Goal: Task Accomplishment & Management: Manage account settings

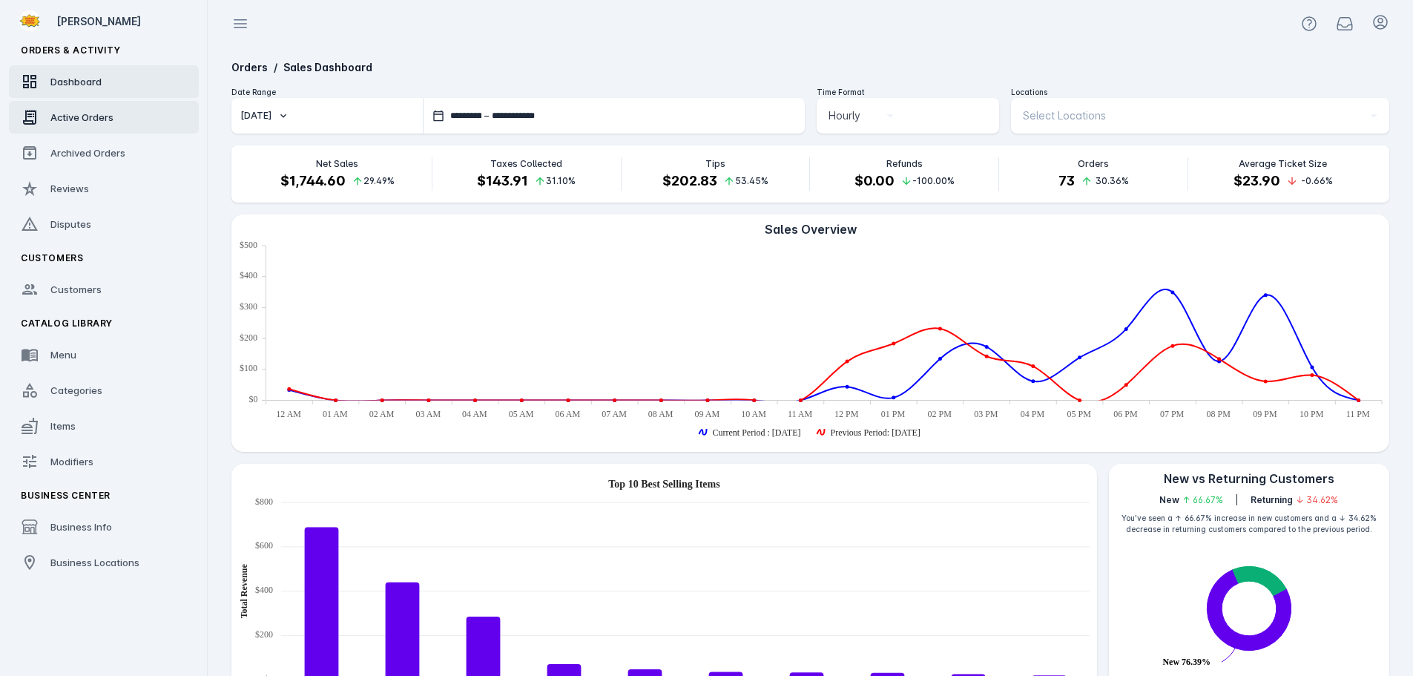
click at [98, 110] on div "Active Orders" at bounding box center [81, 117] width 63 height 15
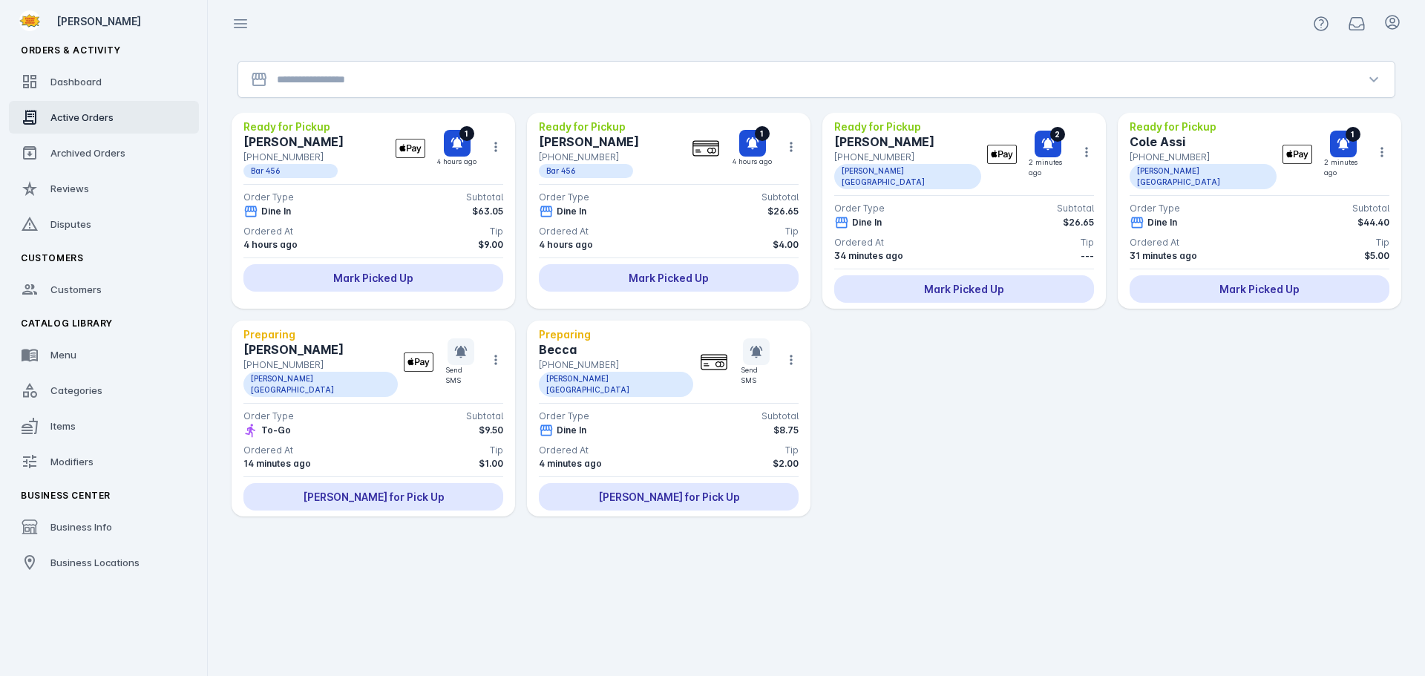
click at [538, 80] on input "Location" at bounding box center [816, 79] width 1079 height 18
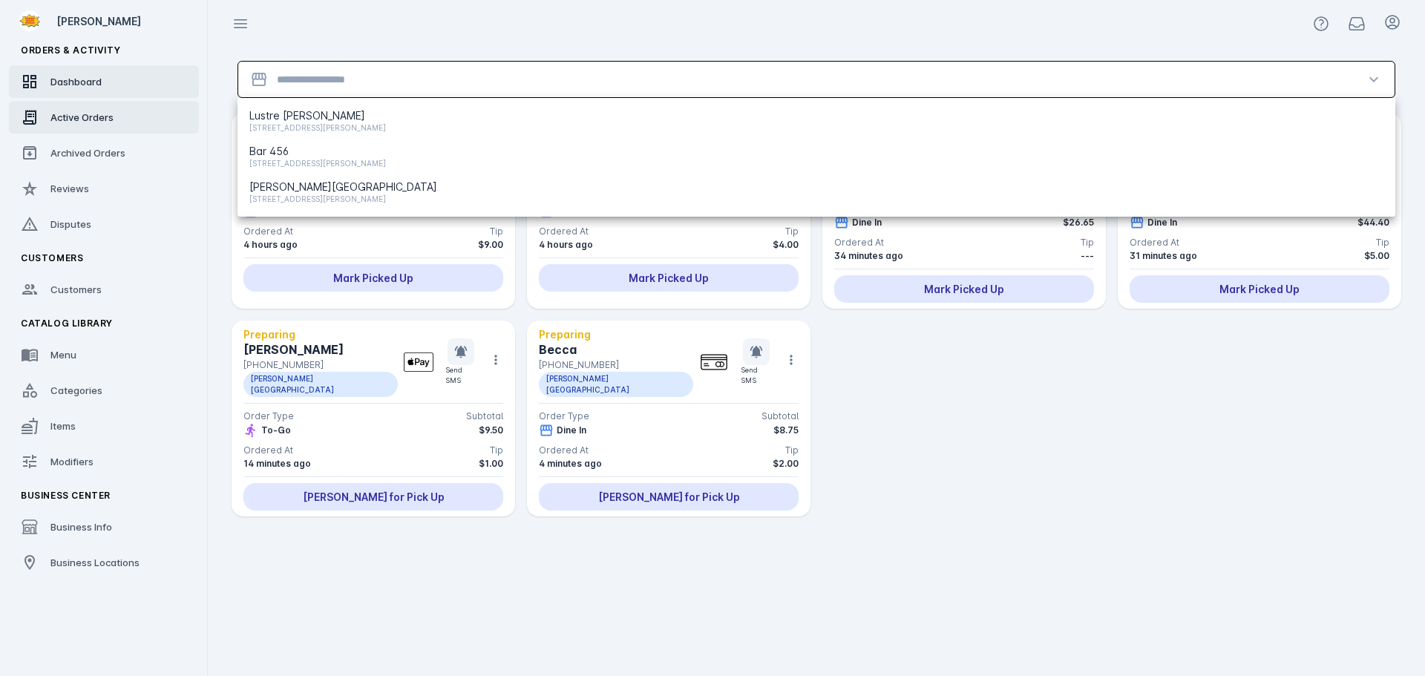
click at [121, 88] on link "Dashboard" at bounding box center [104, 81] width 190 height 33
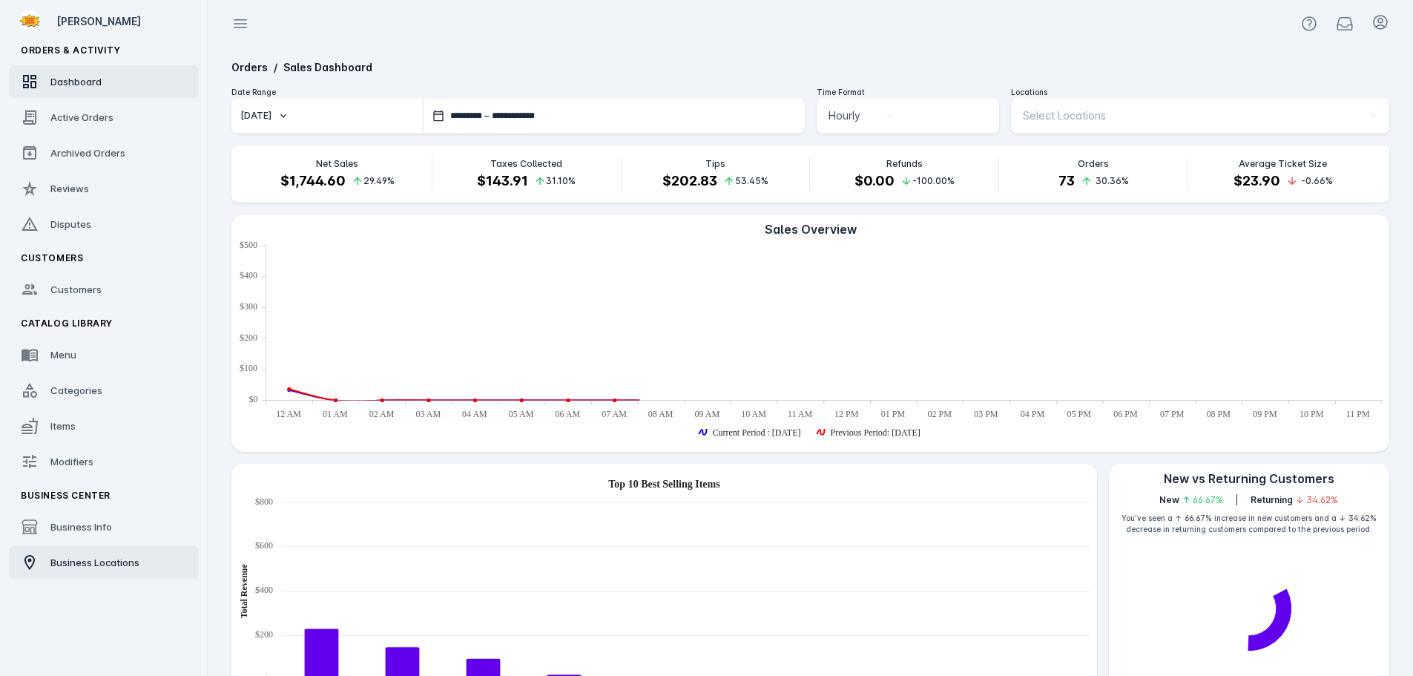
click at [103, 566] on span "Business Locations" at bounding box center [94, 562] width 89 height 12
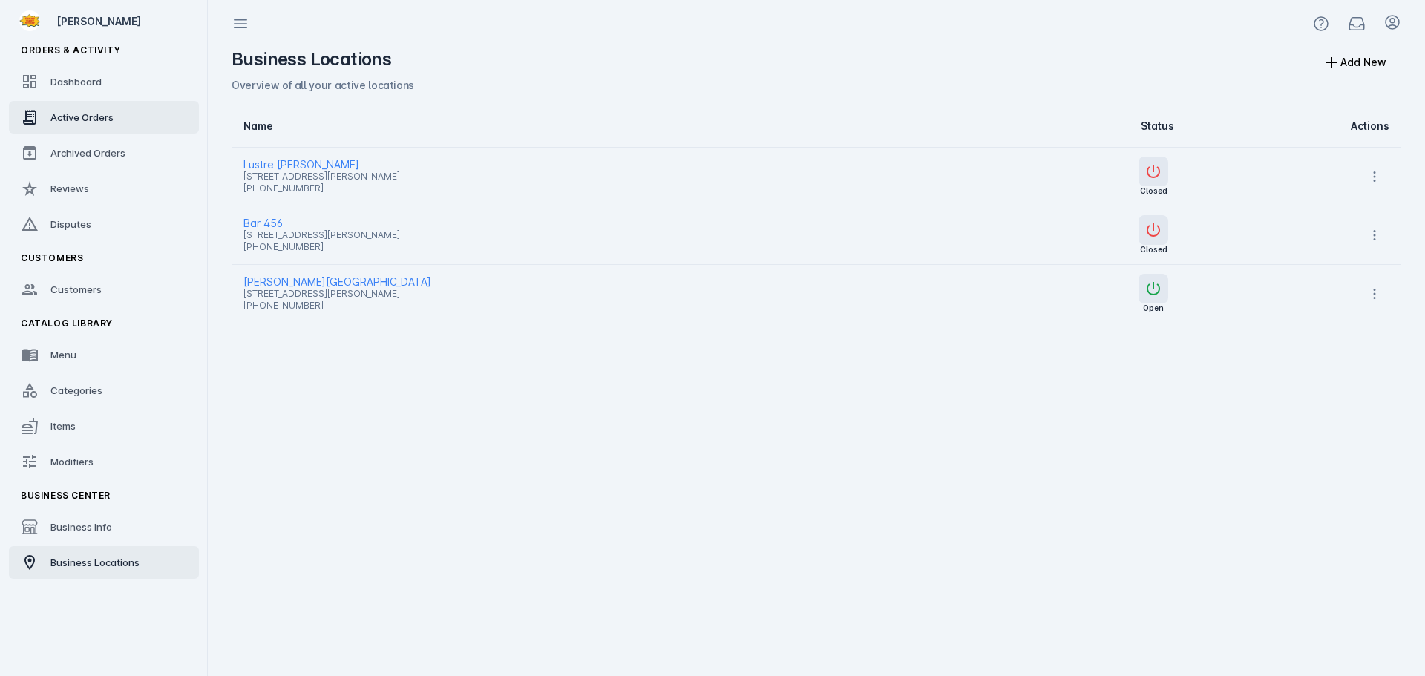
click at [88, 110] on div "Active Orders" at bounding box center [81, 117] width 63 height 15
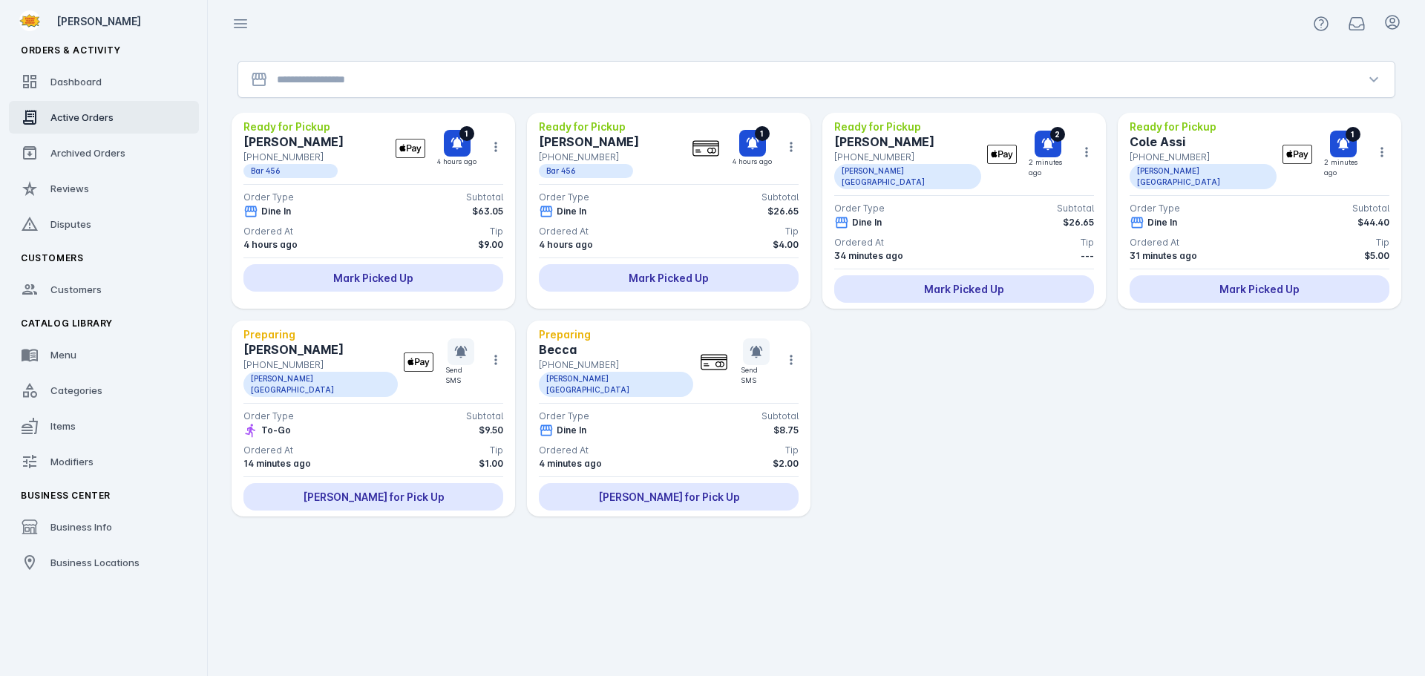
click at [379, 85] on input "Location" at bounding box center [816, 79] width 1079 height 18
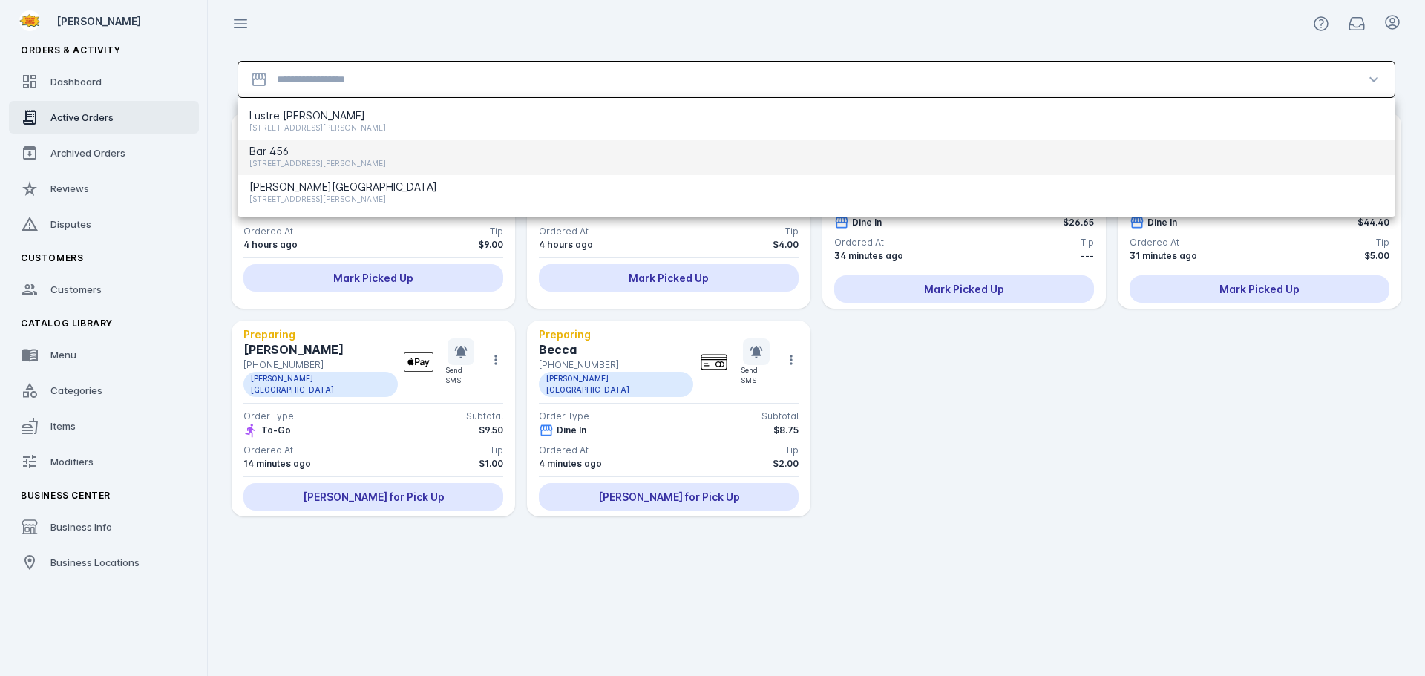
click at [338, 142] on span "Bar 456" at bounding box center [317, 151] width 137 height 18
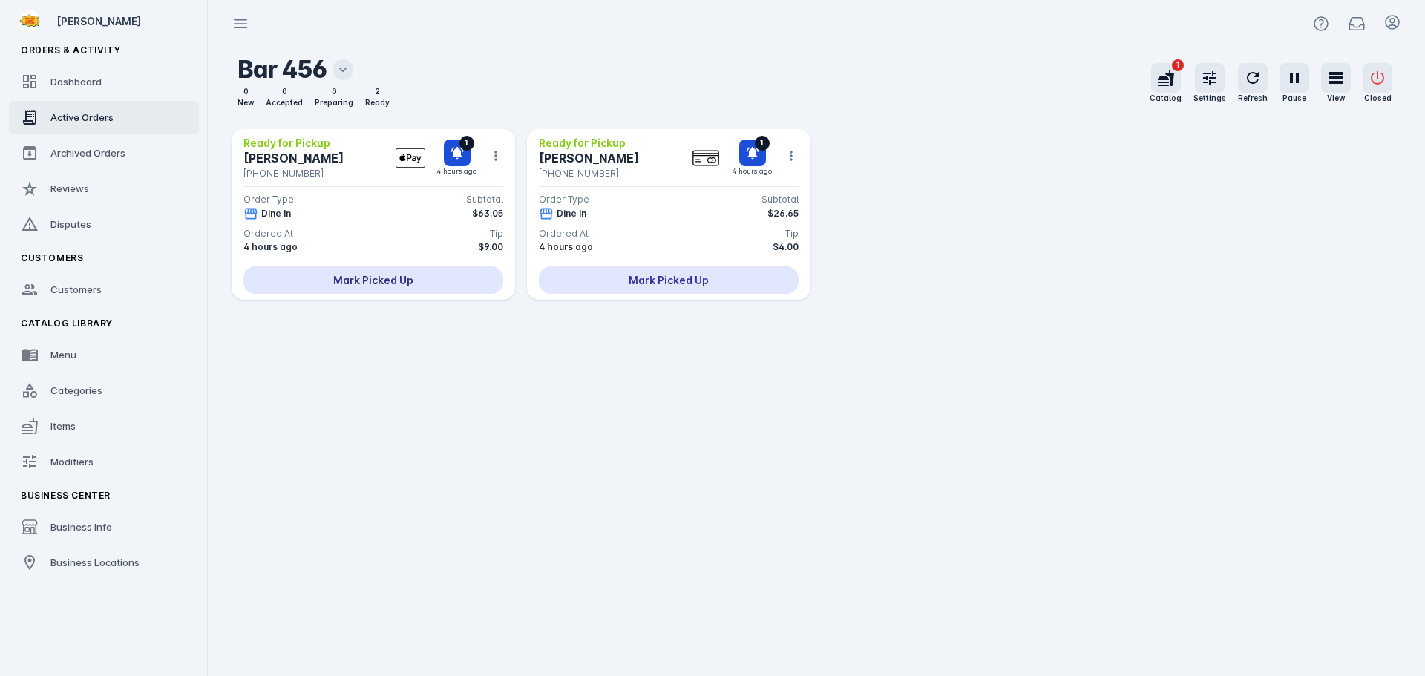
click at [422, 283] on div "Mark Picked Up" at bounding box center [373, 279] width 260 height 27
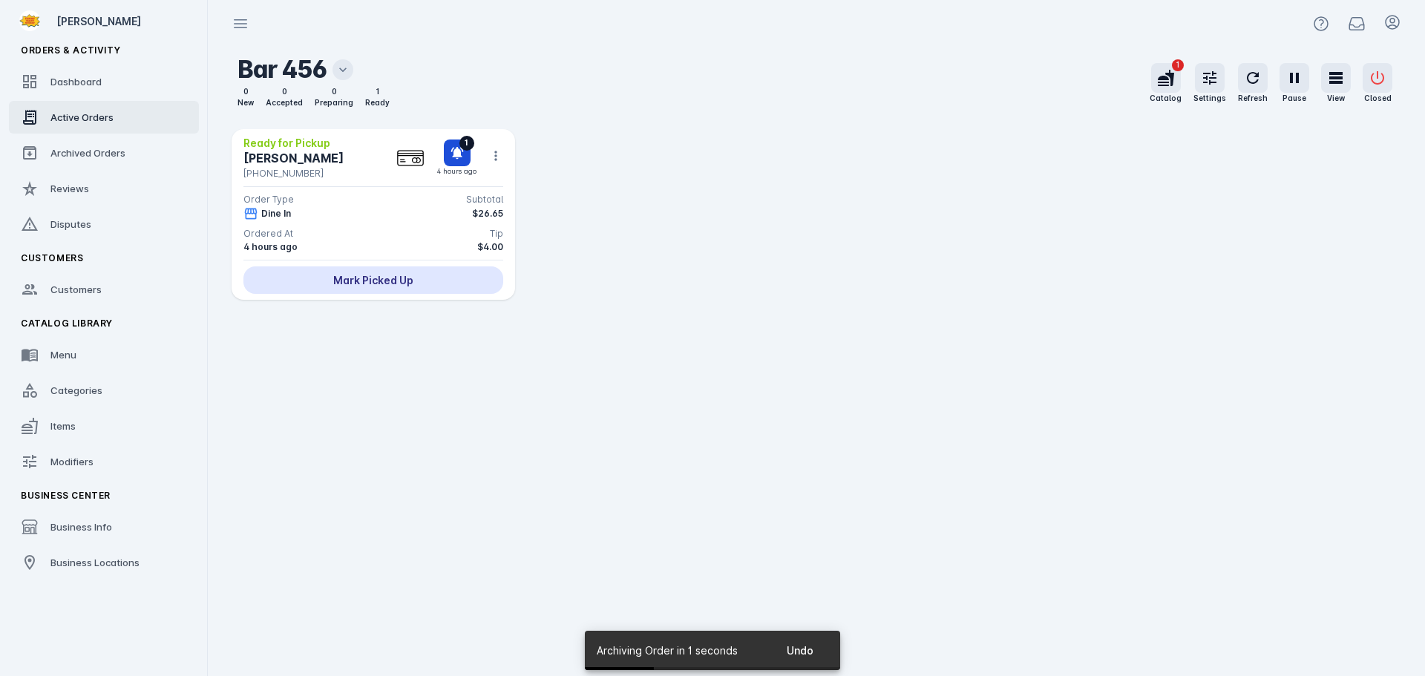
click at [435, 292] on div "Mark Picked Up" at bounding box center [373, 279] width 260 height 27
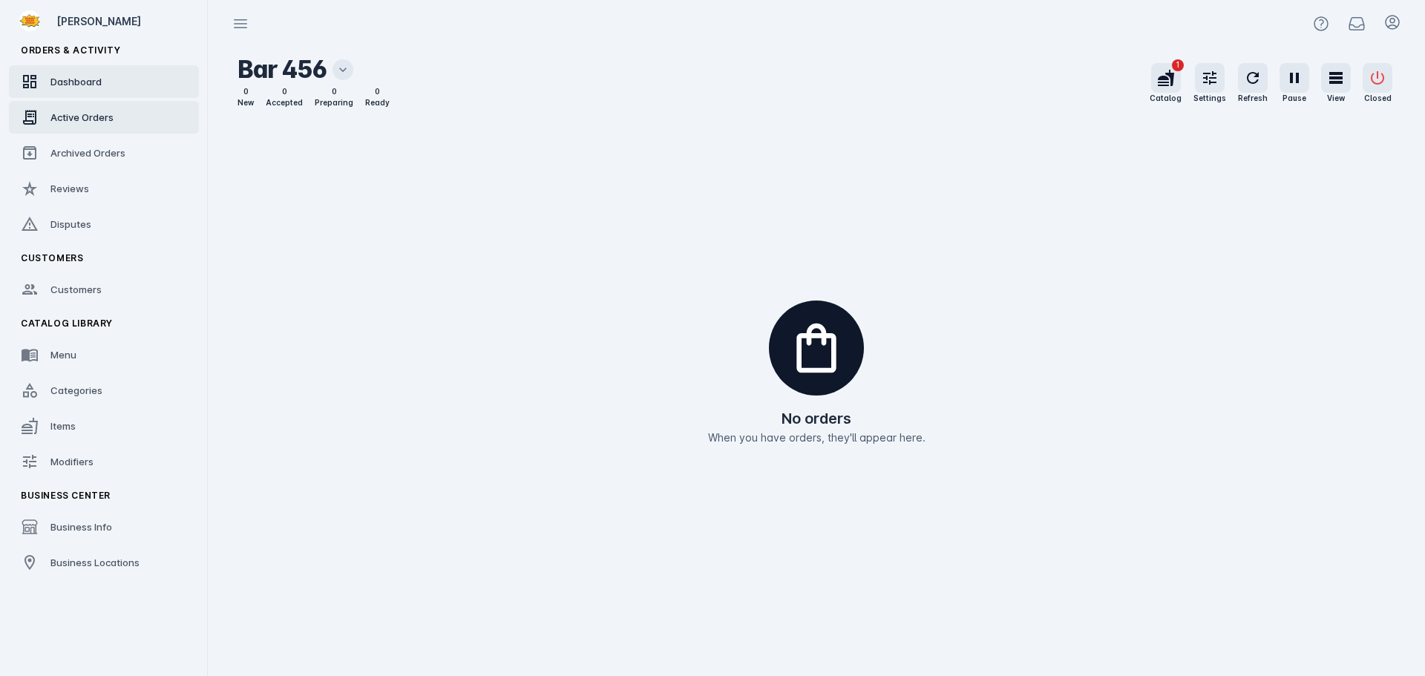
click at [98, 85] on span "Dashboard" at bounding box center [75, 82] width 51 height 12
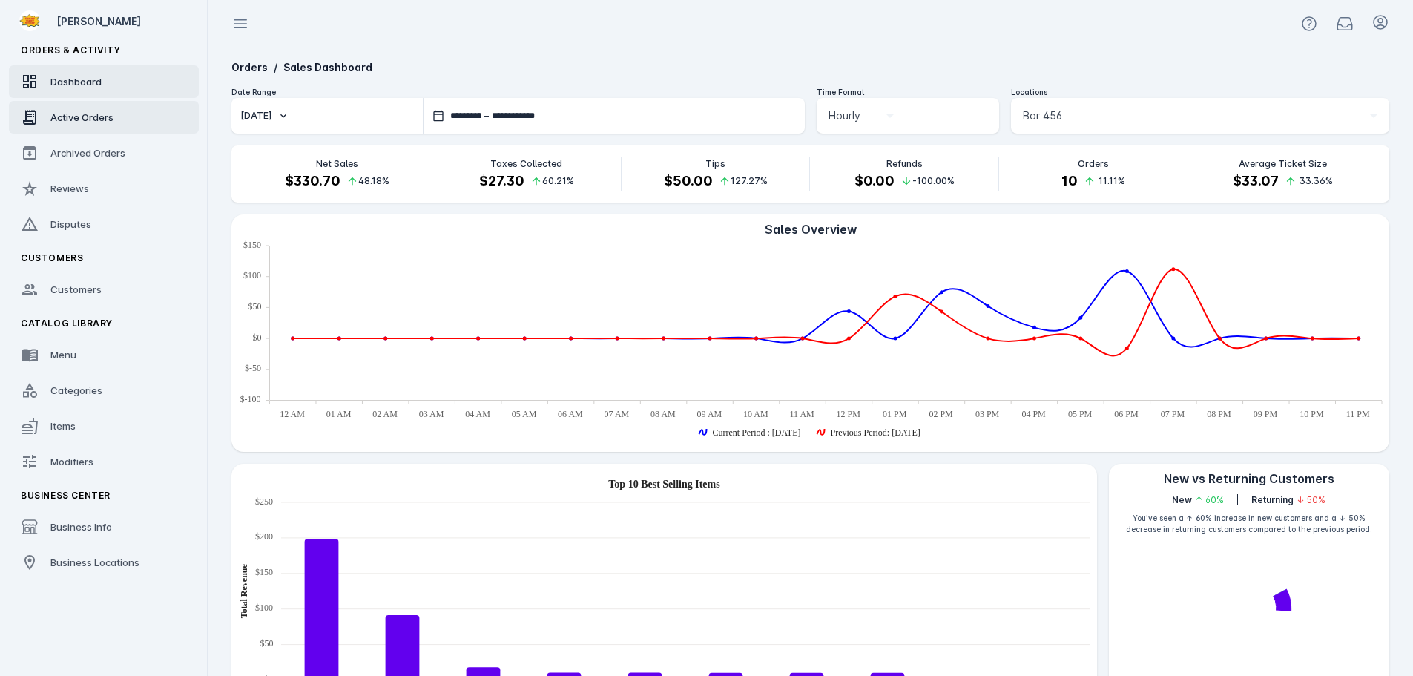
click at [99, 111] on div "Active Orders" at bounding box center [81, 117] width 63 height 15
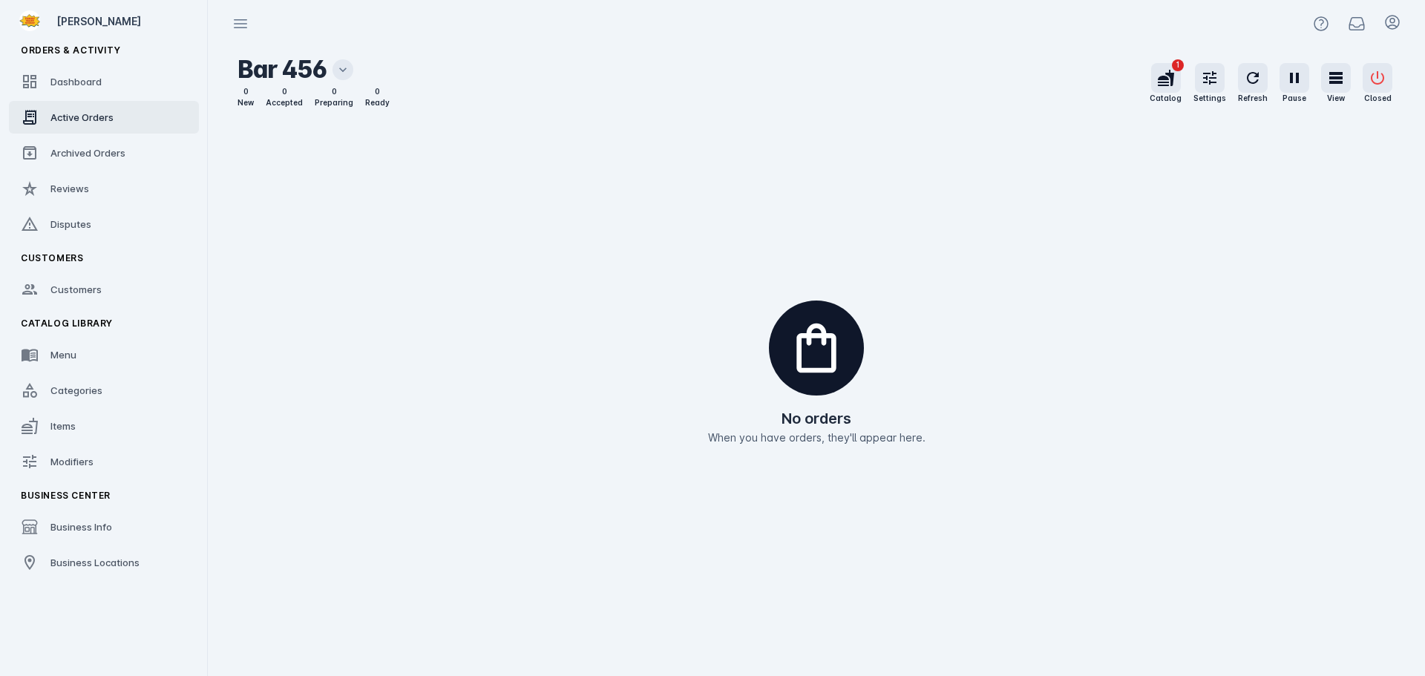
click at [347, 62] on icon at bounding box center [342, 69] width 15 height 15
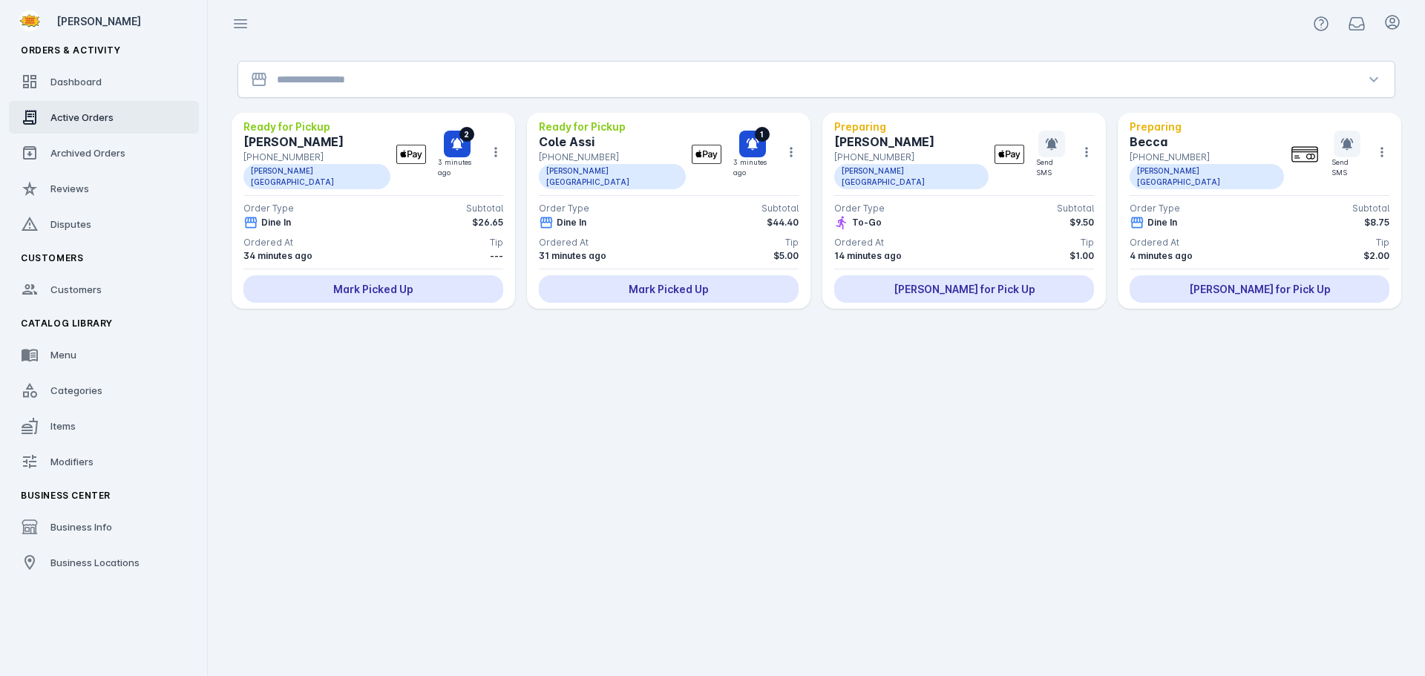
click at [346, 77] on input "Location" at bounding box center [816, 79] width 1079 height 18
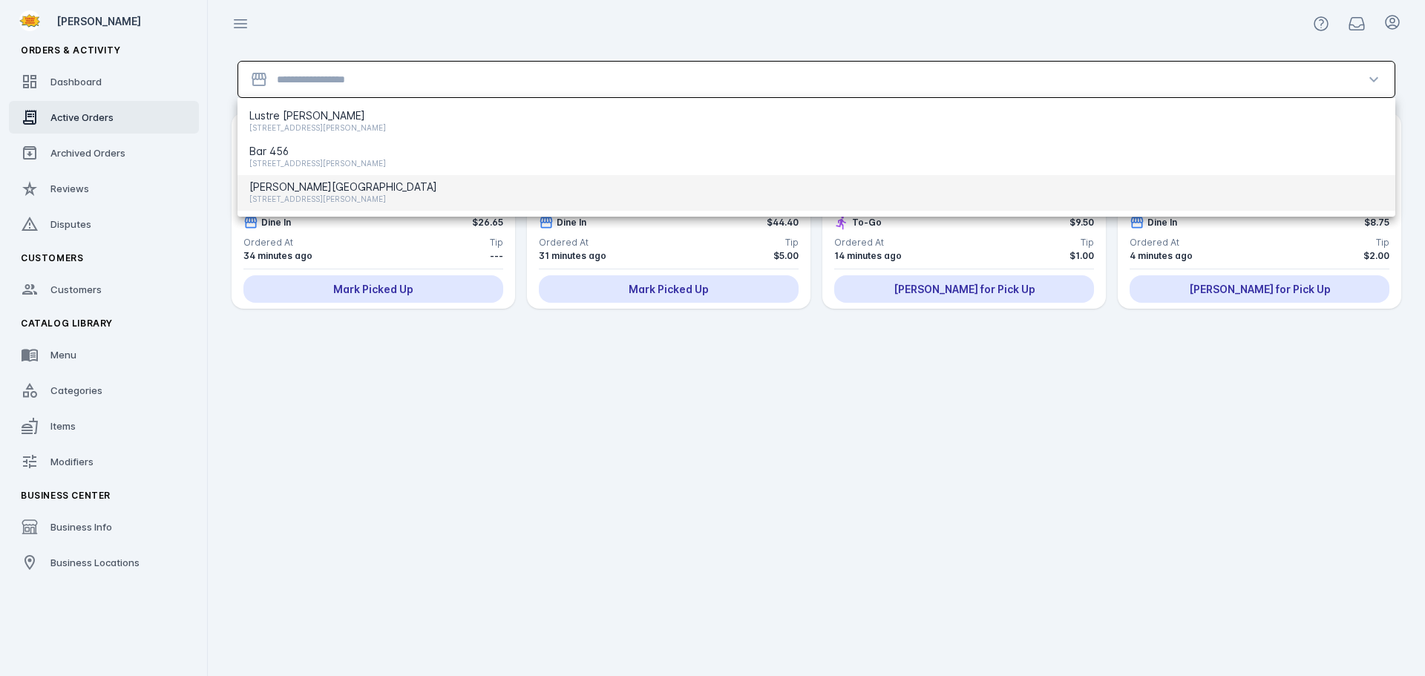
click at [330, 192] on span "[STREET_ADDRESS][PERSON_NAME]" at bounding box center [343, 199] width 188 height 18
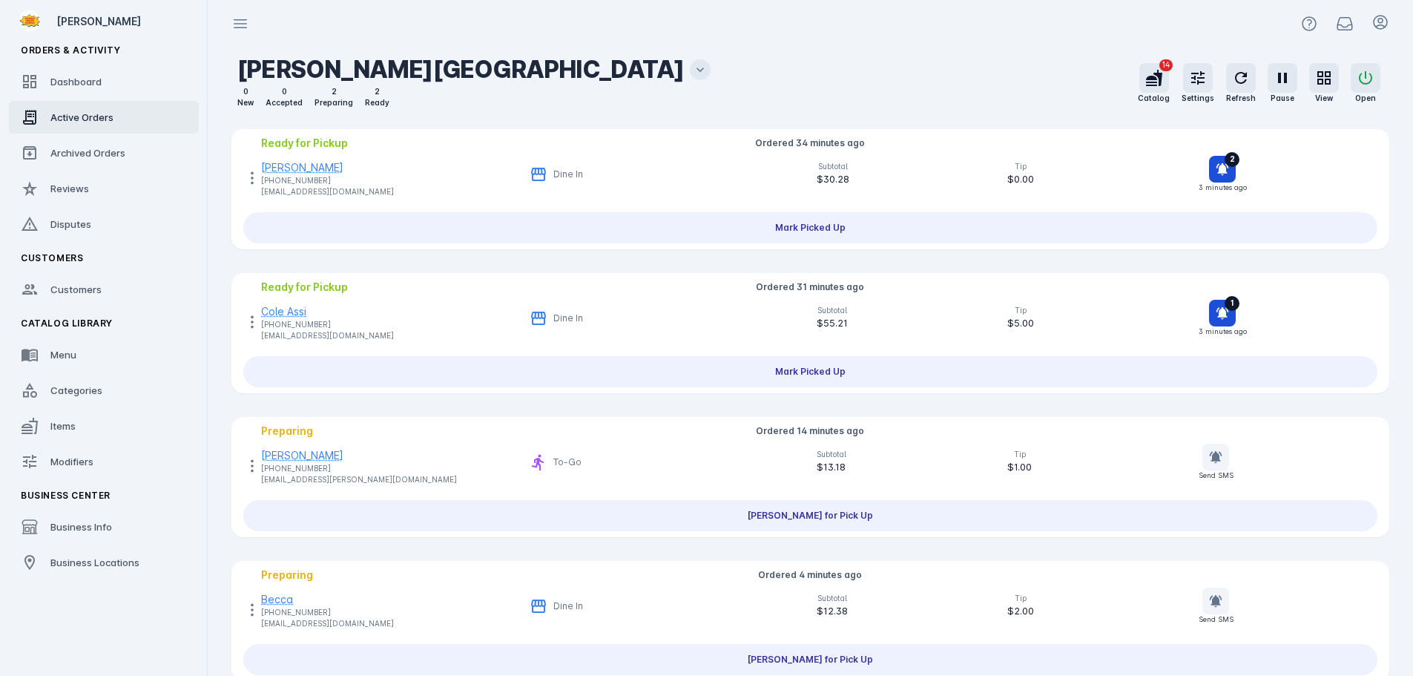
click at [690, 68] on mat-icon at bounding box center [700, 69] width 21 height 21
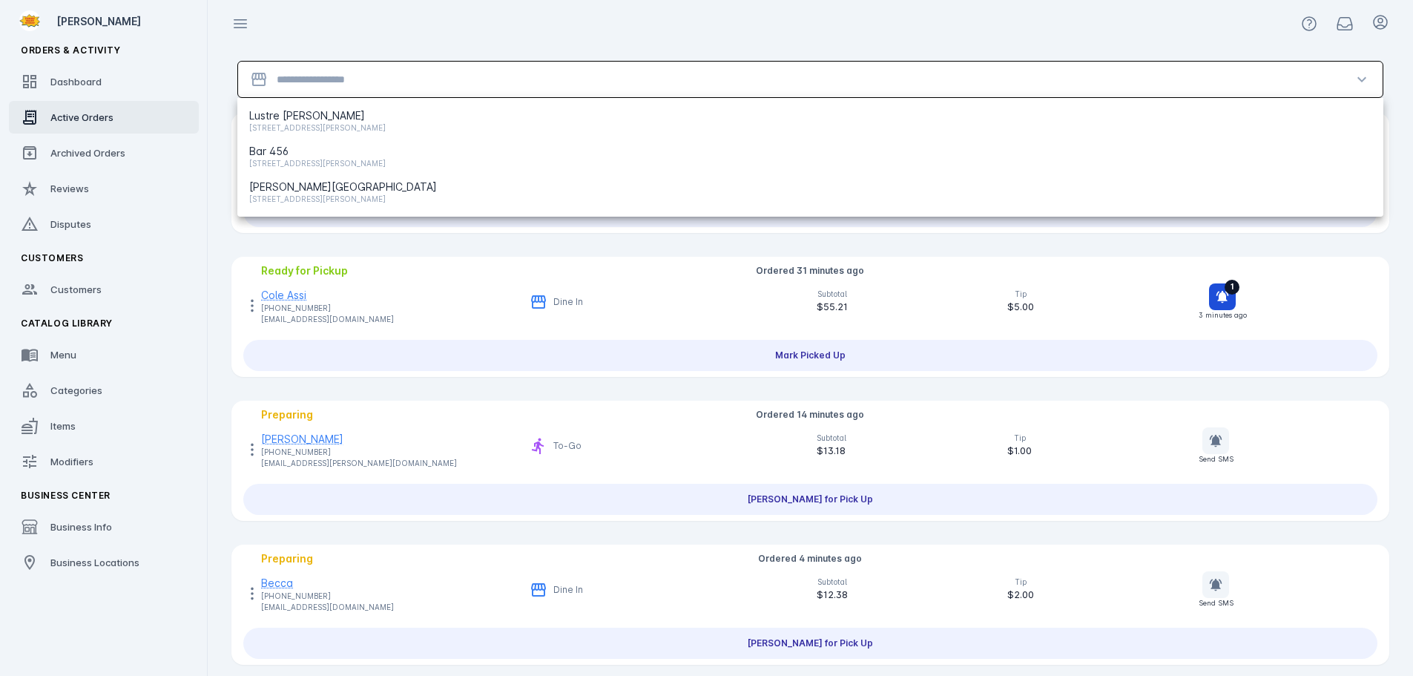
click at [343, 79] on input "Location" at bounding box center [811, 79] width 1068 height 18
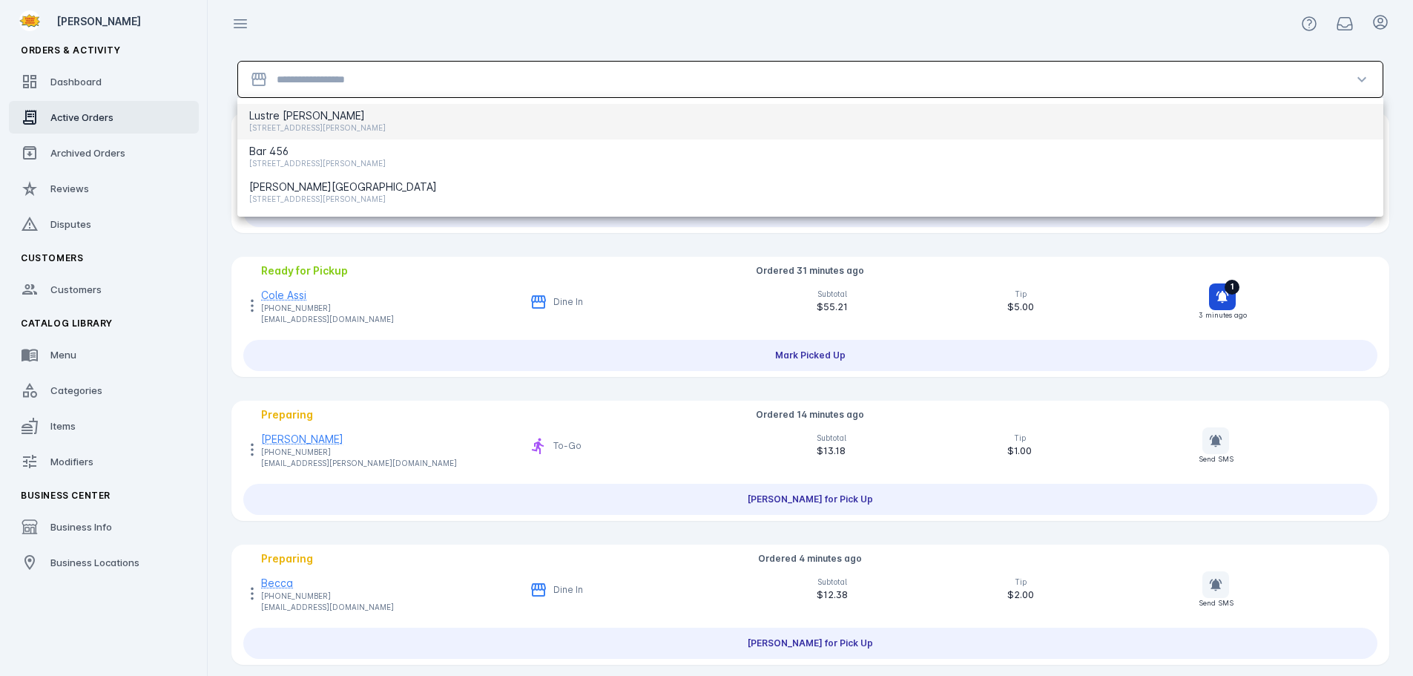
click at [318, 123] on span "[STREET_ADDRESS][PERSON_NAME]" at bounding box center [317, 128] width 137 height 18
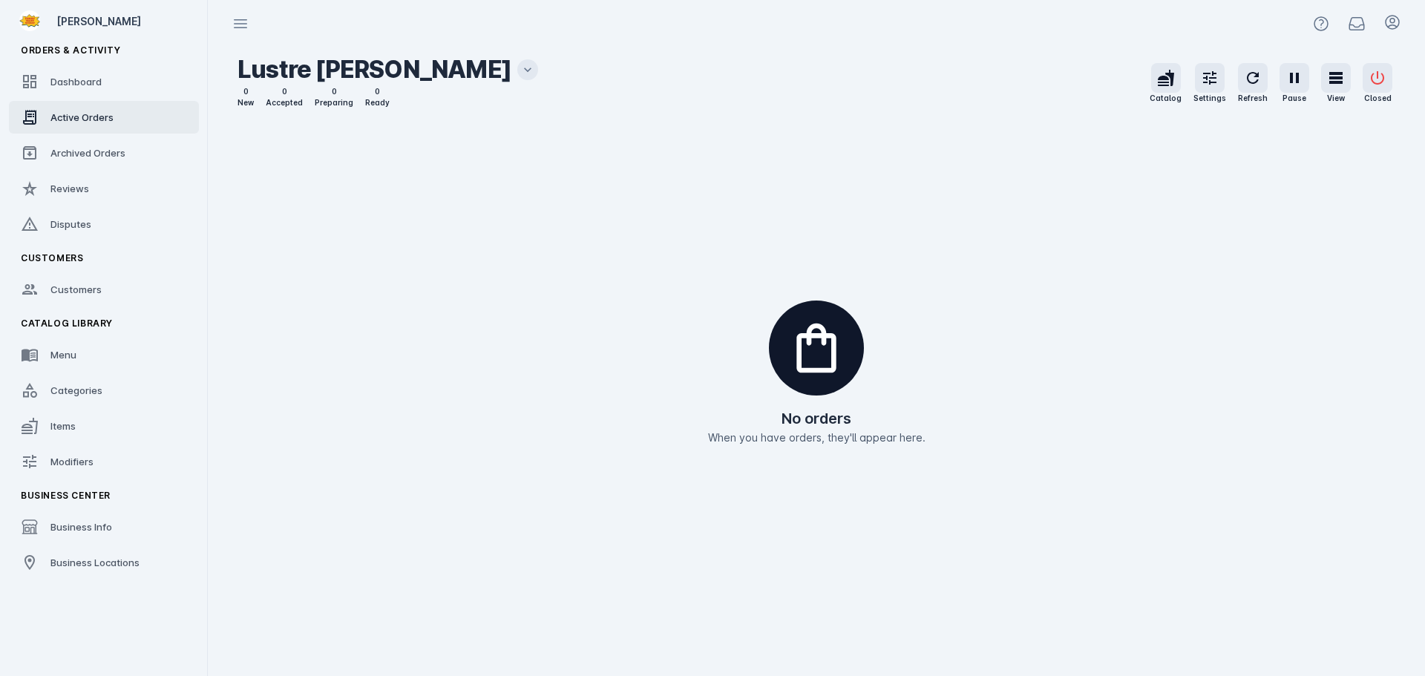
click at [520, 70] on icon at bounding box center [527, 69] width 15 height 15
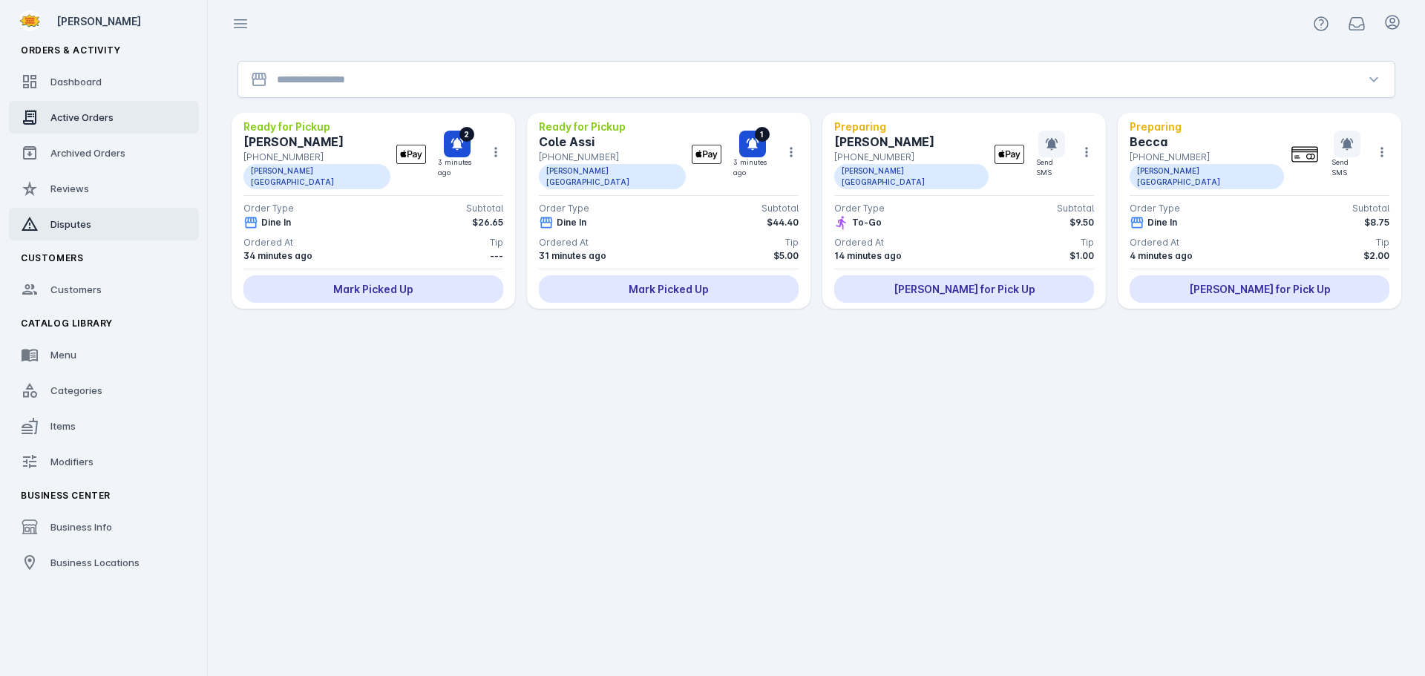
click at [68, 225] on span "Disputes" at bounding box center [70, 224] width 41 height 12
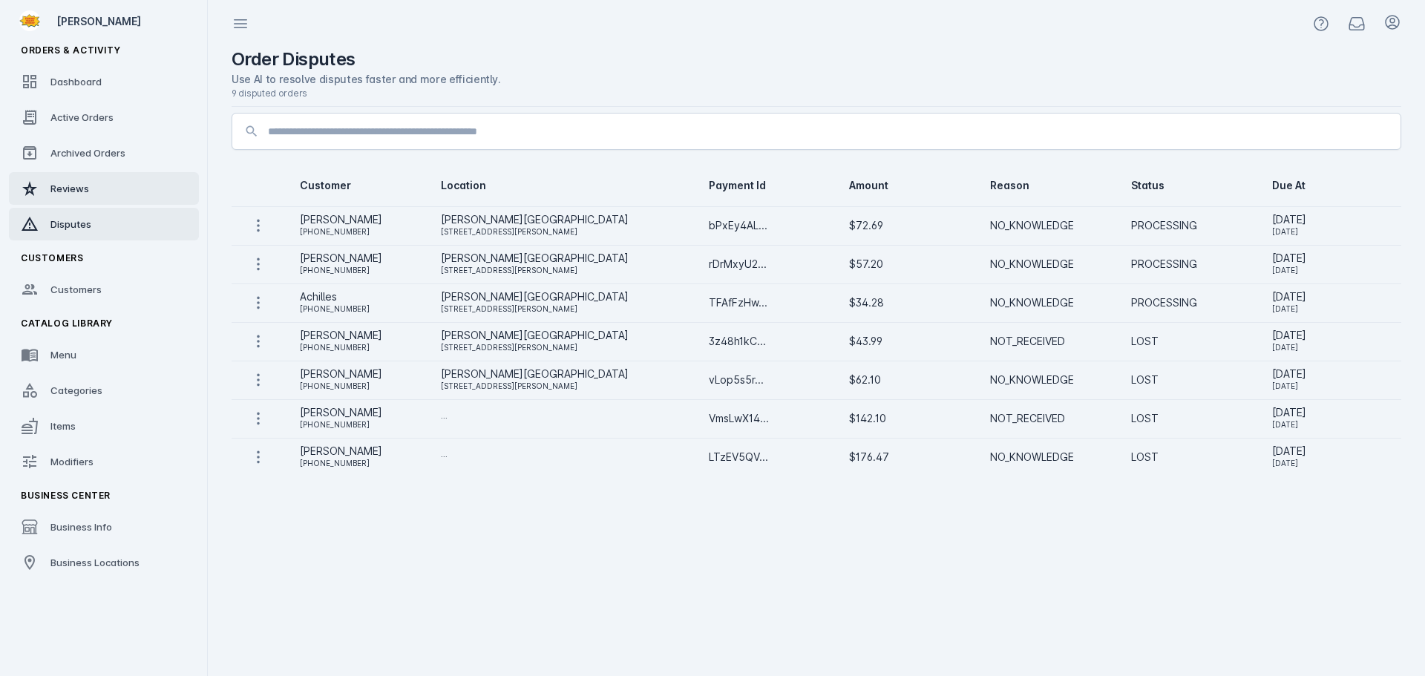
click at [102, 176] on link "Reviews" at bounding box center [104, 188] width 190 height 33
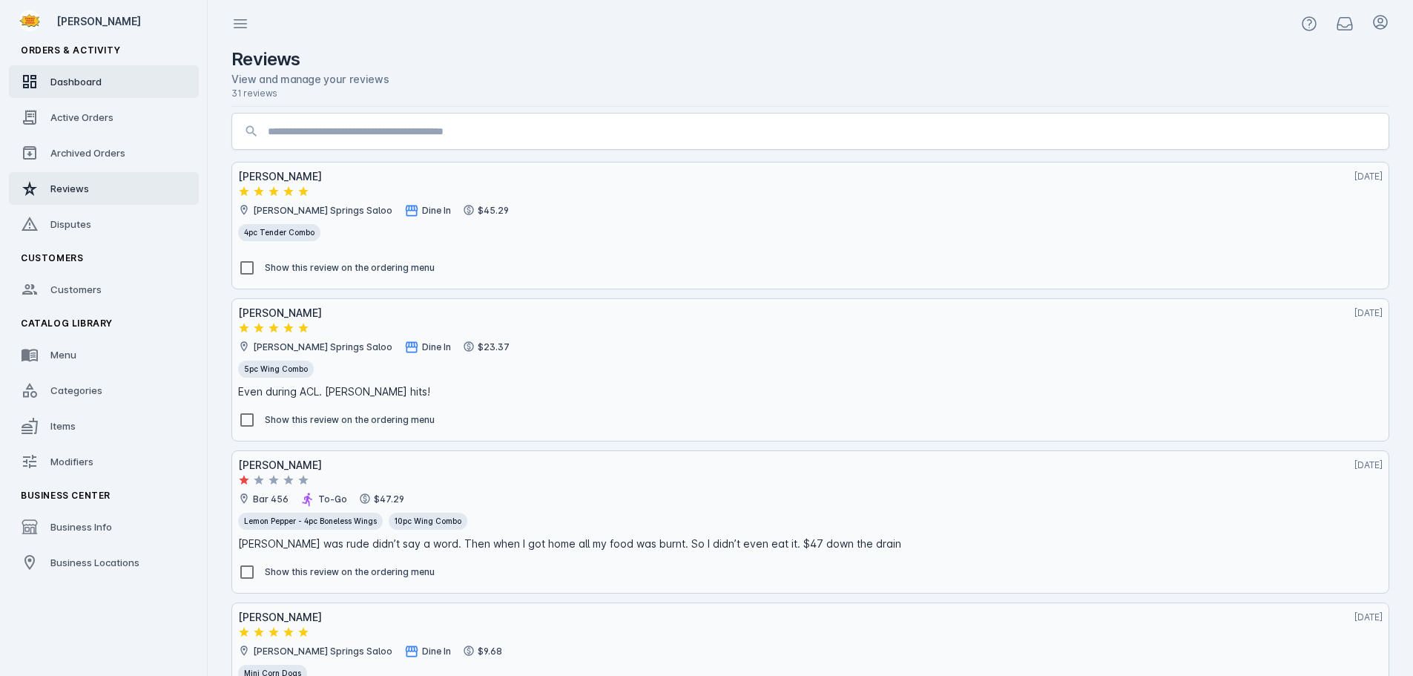
click at [97, 85] on span "Dashboard" at bounding box center [75, 82] width 51 height 12
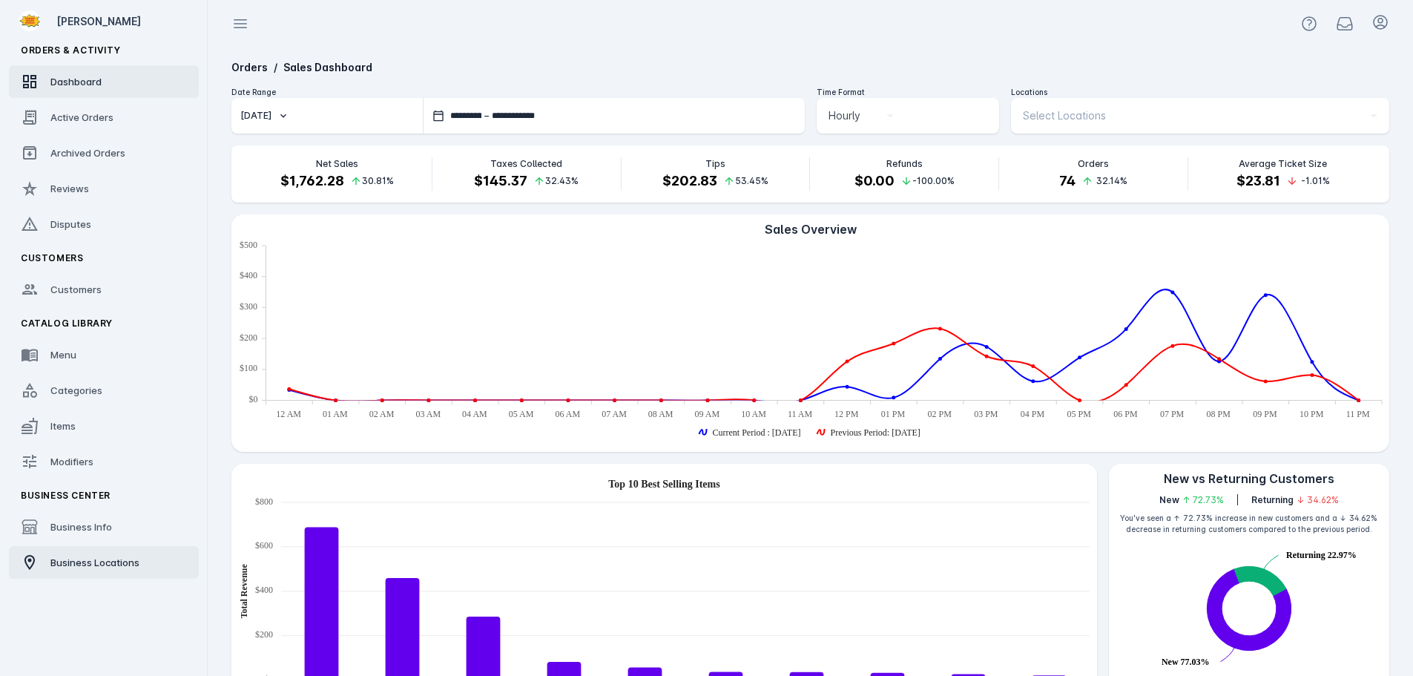
click at [67, 565] on span "Business Locations" at bounding box center [94, 562] width 89 height 12
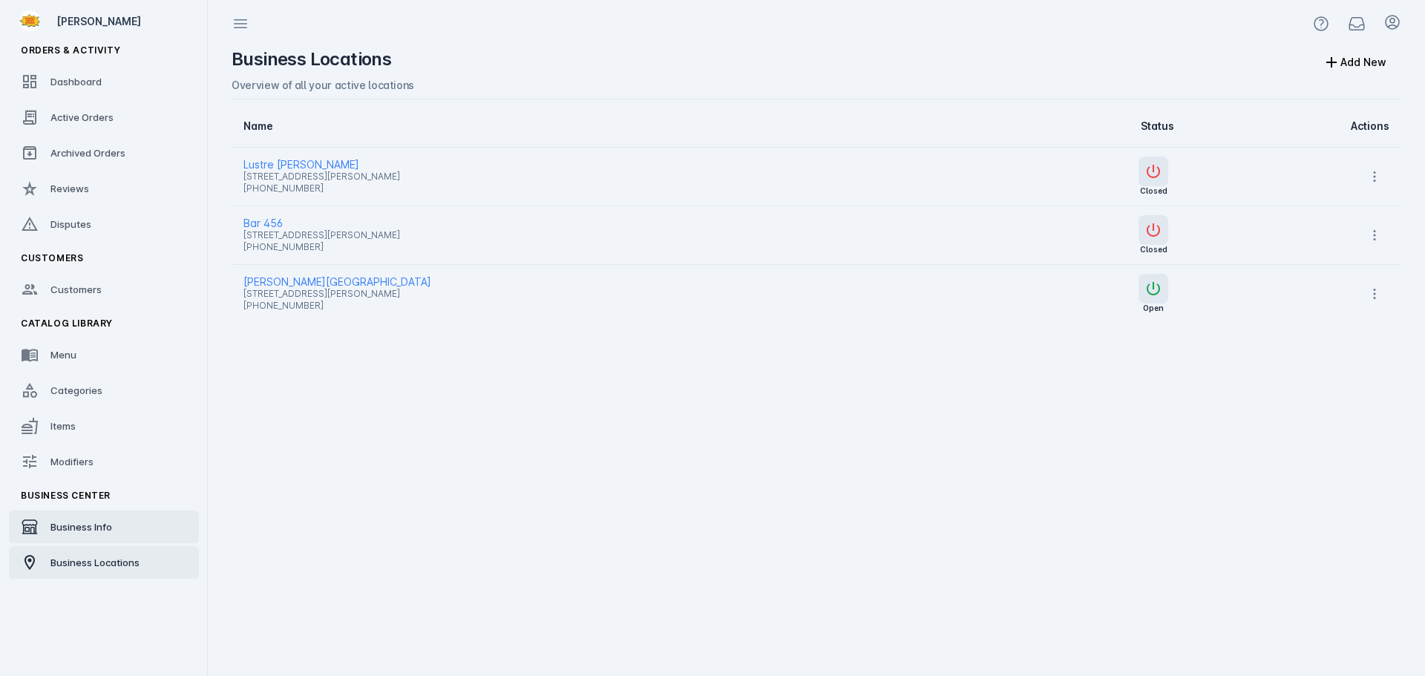
click at [79, 533] on div "Business Info" at bounding box center [81, 526] width 62 height 15
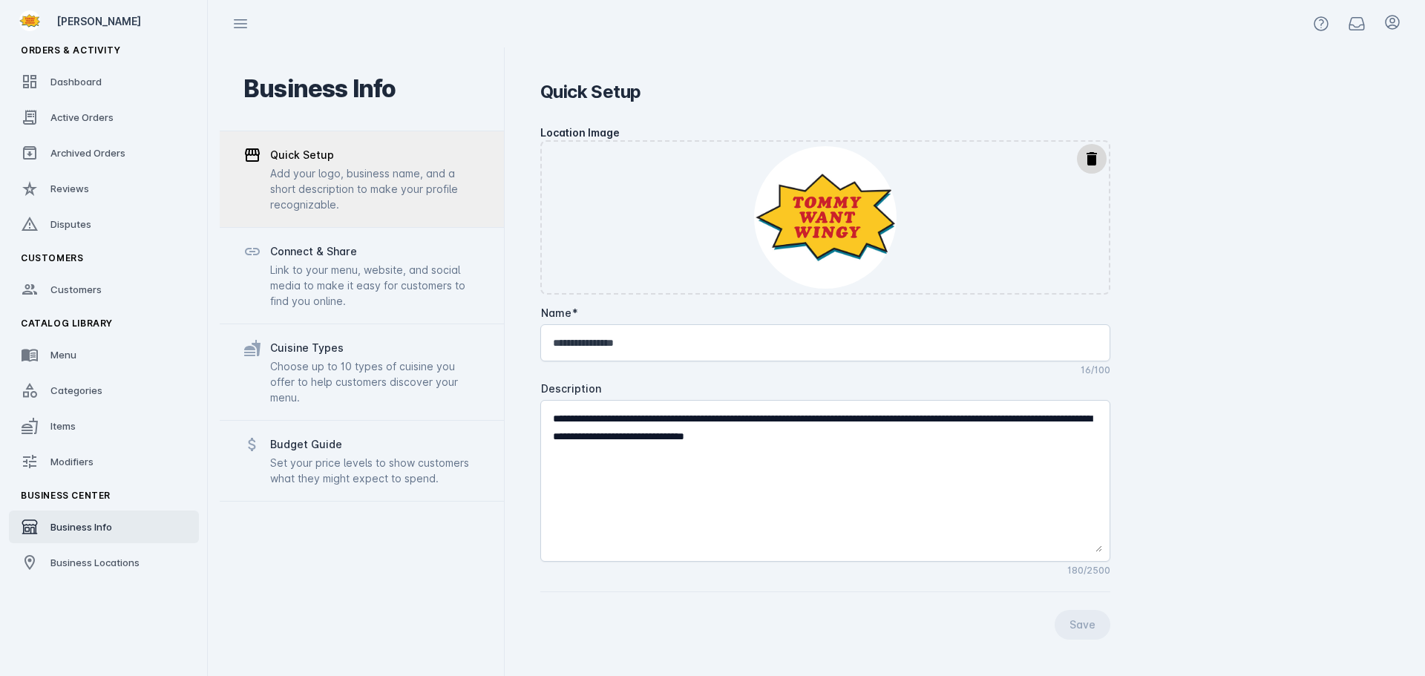
click at [96, 100] on fuse-vertical-navigation-group-item "Orders & Activity Dashboard Active Orders Archived Orders Reviews Disputes" at bounding box center [104, 140] width 208 height 208
click at [88, 84] on span "Dashboard" at bounding box center [75, 82] width 51 height 12
